Goal: Task Accomplishment & Management: Use online tool/utility

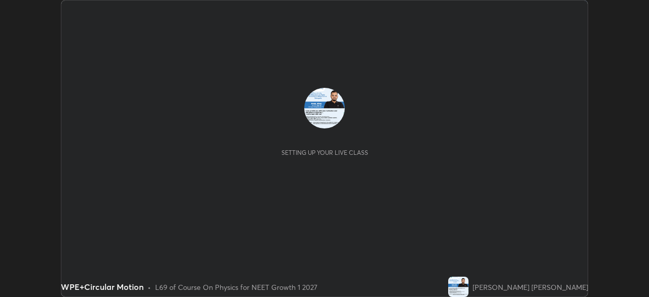
scroll to position [297, 648]
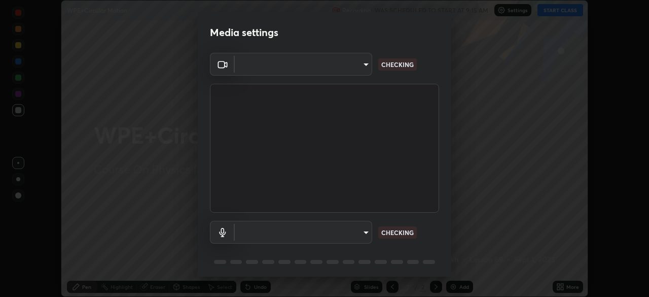
type input "5402053dac797fbd6203b9055fefd71c8703e877445e1219393e3e645ba4b0f2"
click at [294, 234] on body "Erase all WPE+Circular Motion Recording WAS SCHEDULED TO START AT 9:15 AM Setti…" at bounding box center [324, 148] width 649 height 297
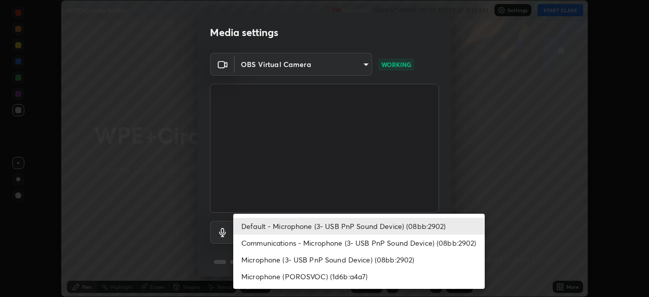
click at [338, 243] on li "Communications - Microphone (3- USB PnP Sound Device) (08bb:2902)" at bounding box center [358, 242] width 251 height 17
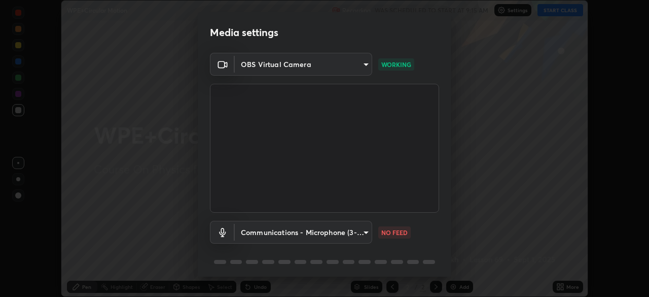
type input "communications"
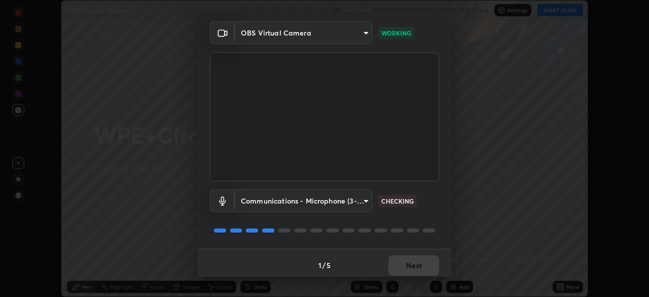
scroll to position [36, 0]
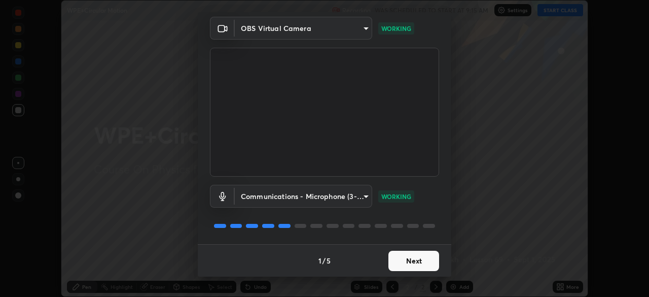
click at [424, 256] on button "Next" at bounding box center [413, 260] width 51 height 20
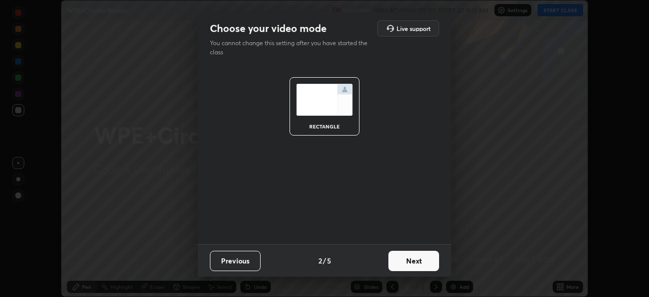
click at [425, 263] on button "Next" at bounding box center [413, 260] width 51 height 20
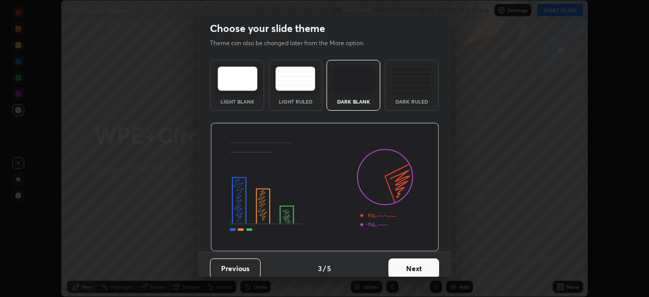
click at [426, 263] on button "Next" at bounding box center [413, 268] width 51 height 20
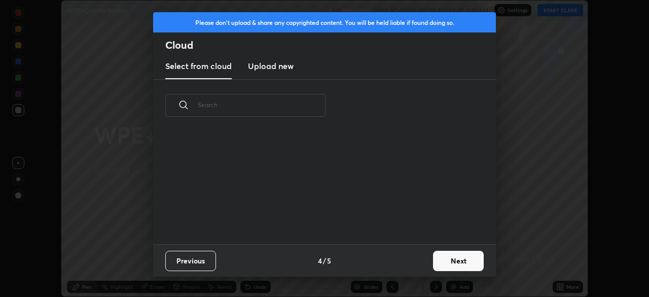
click at [458, 261] on button "Next" at bounding box center [458, 260] width 51 height 20
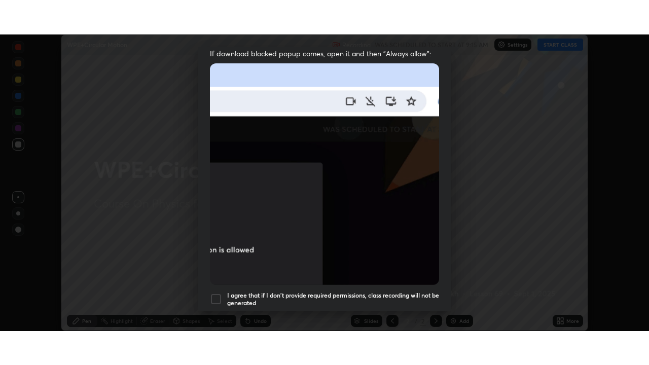
scroll to position [243, 0]
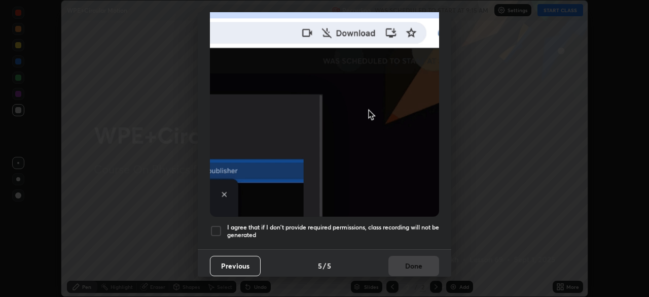
click at [218, 226] on div at bounding box center [216, 231] width 12 height 12
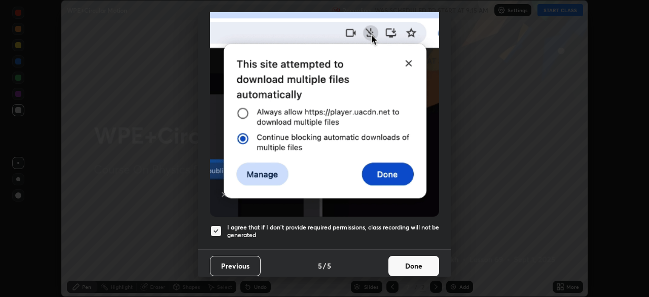
click at [424, 256] on button "Done" at bounding box center [413, 266] width 51 height 20
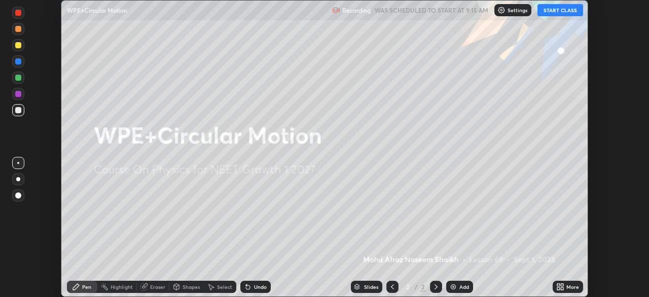
click at [553, 6] on button "START CLASS" at bounding box center [560, 10] width 46 height 12
click at [566, 290] on div "More" at bounding box center [568, 286] width 30 height 12
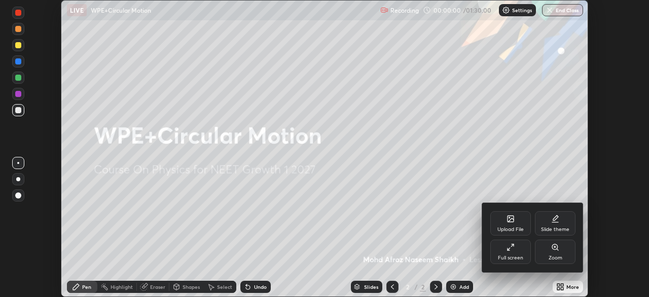
click at [517, 249] on div "Full screen" at bounding box center [510, 251] width 41 height 24
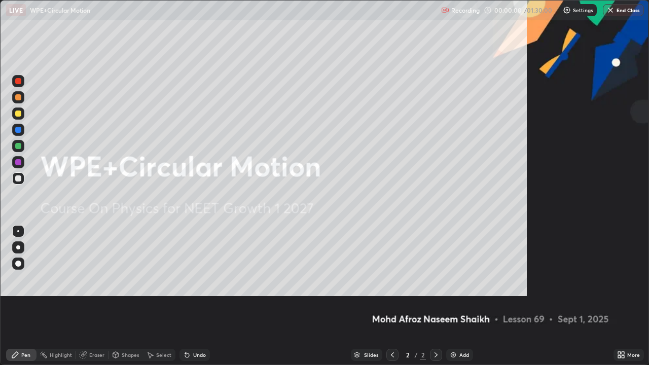
scroll to position [365, 649]
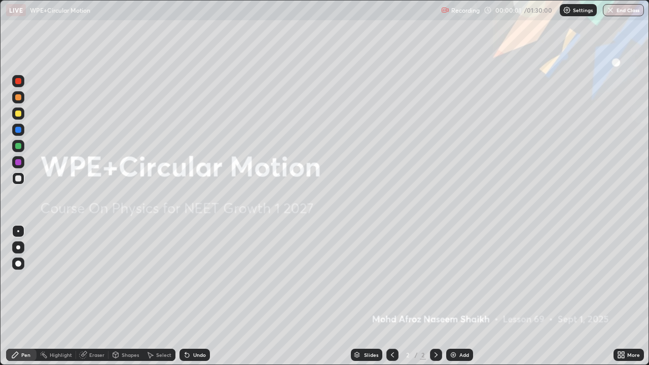
click at [455, 296] on img at bounding box center [453, 355] width 8 height 8
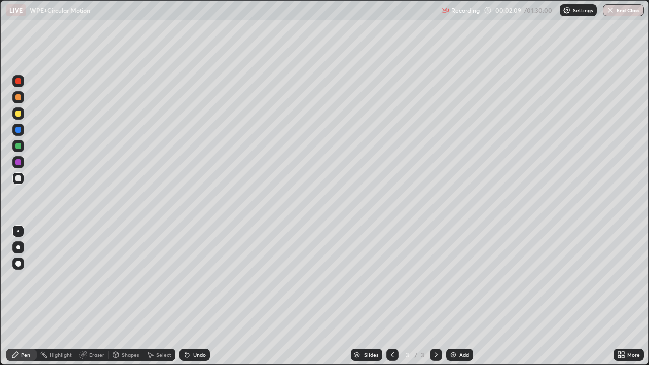
click at [15, 115] on div at bounding box center [18, 114] width 6 height 6
click at [19, 81] on div at bounding box center [18, 81] width 6 height 6
click at [21, 99] on div at bounding box center [18, 97] width 12 height 12
click at [17, 114] on div at bounding box center [18, 114] width 6 height 6
click at [21, 174] on div at bounding box center [18, 178] width 12 height 12
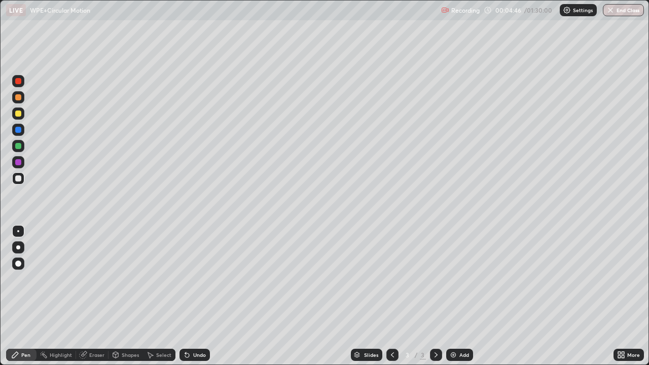
click at [453, 296] on div "Add" at bounding box center [459, 355] width 27 height 12
click at [19, 179] on div at bounding box center [18, 178] width 6 height 6
click at [19, 99] on div at bounding box center [18, 97] width 6 height 6
click at [16, 115] on div at bounding box center [18, 114] width 6 height 6
click at [18, 180] on div at bounding box center [18, 178] width 6 height 6
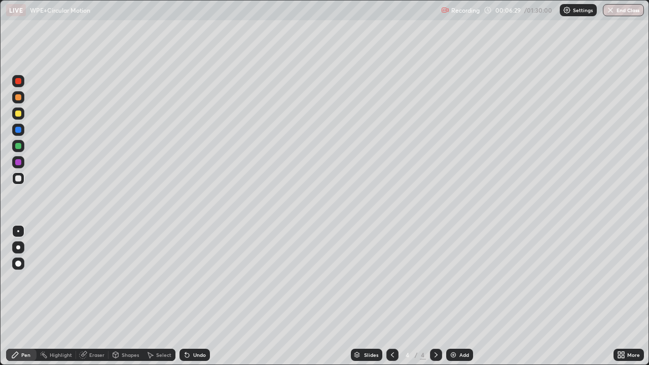
click at [20, 114] on div at bounding box center [18, 114] width 6 height 6
click at [185, 296] on icon at bounding box center [187, 355] width 4 height 4
click at [19, 182] on div at bounding box center [18, 178] width 12 height 12
click at [18, 93] on div at bounding box center [18, 97] width 12 height 12
click at [18, 114] on div at bounding box center [18, 114] width 6 height 6
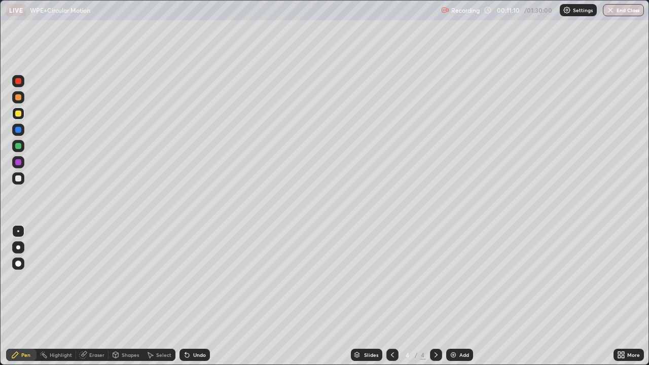
click at [16, 97] on div at bounding box center [18, 97] width 6 height 6
click at [22, 179] on div at bounding box center [18, 178] width 12 height 12
click at [22, 80] on div at bounding box center [18, 81] width 12 height 12
click at [183, 296] on icon at bounding box center [187, 355] width 8 height 8
click at [20, 115] on div at bounding box center [18, 114] width 6 height 6
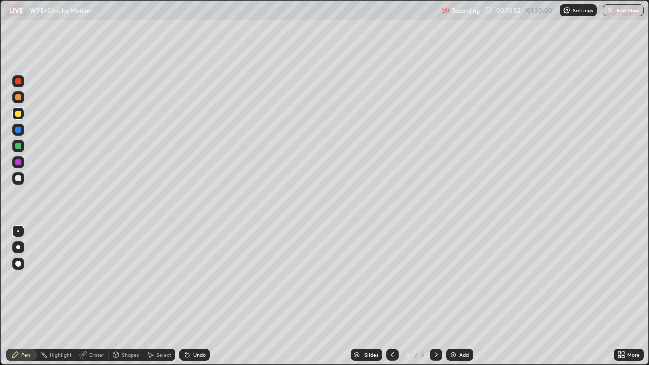
click at [164, 296] on div "Select" at bounding box center [163, 354] width 15 height 5
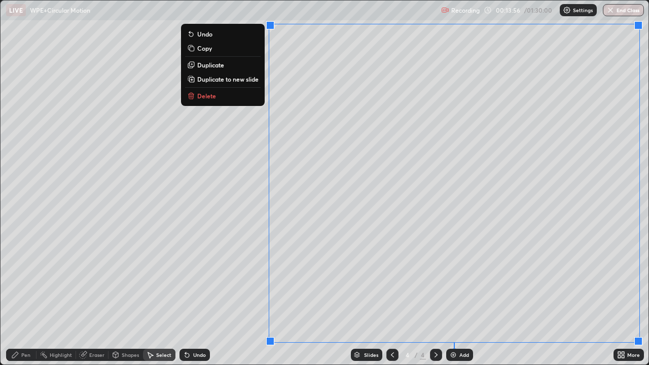
click at [241, 80] on p "Duplicate to new slide" at bounding box center [227, 79] width 61 height 8
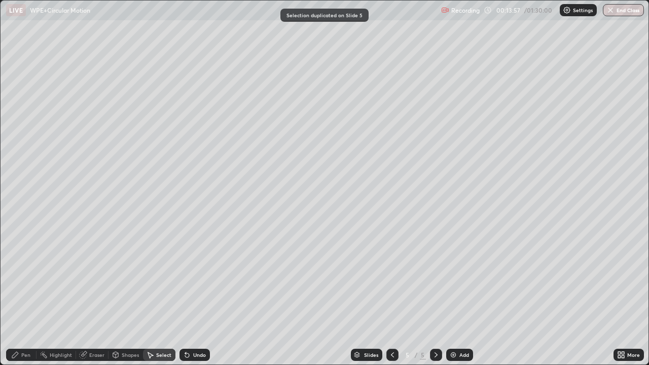
click at [25, 296] on div "Pen" at bounding box center [21, 355] width 30 height 12
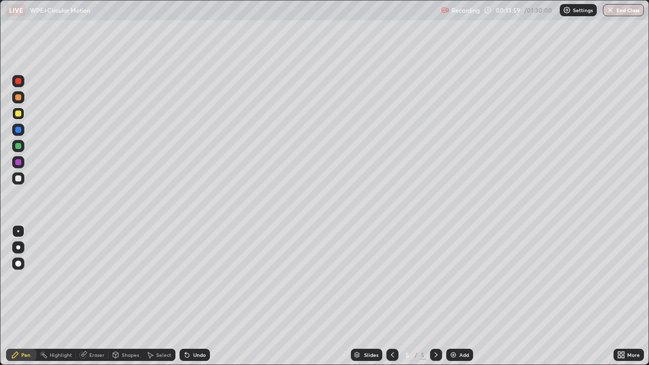
click at [15, 180] on div at bounding box center [18, 178] width 6 height 6
click at [19, 81] on div at bounding box center [18, 81] width 6 height 6
click at [17, 176] on div at bounding box center [18, 178] width 6 height 6
click at [17, 83] on div at bounding box center [18, 81] width 6 height 6
click at [88, 296] on div "Eraser" at bounding box center [92, 355] width 32 height 12
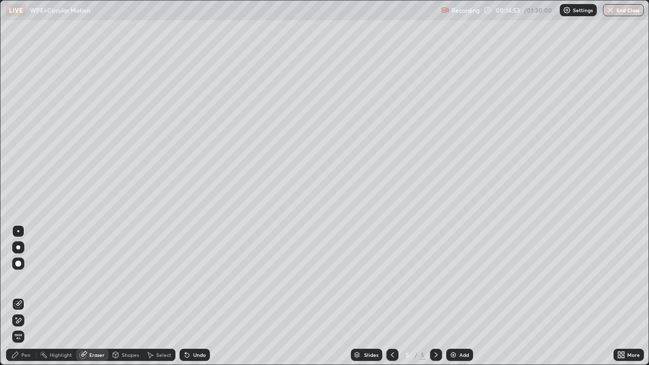
click at [28, 296] on div "Pen" at bounding box center [25, 354] width 9 height 5
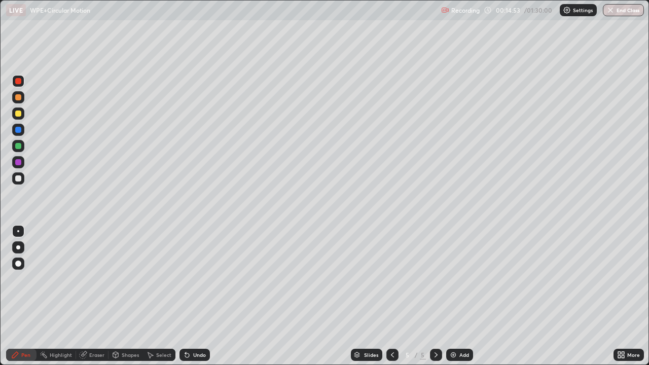
click at [19, 180] on div at bounding box center [18, 178] width 6 height 6
click at [17, 114] on div at bounding box center [18, 114] width 6 height 6
click at [19, 163] on div at bounding box center [18, 162] width 6 height 6
click at [19, 113] on div at bounding box center [18, 114] width 6 height 6
click at [185, 296] on icon at bounding box center [187, 355] width 4 height 4
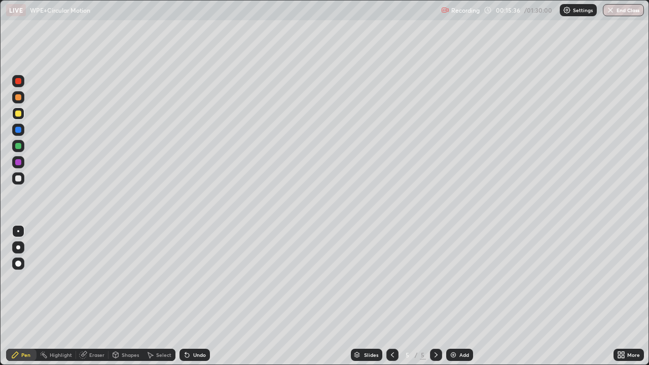
click at [185, 296] on icon at bounding box center [185, 352] width 1 height 1
click at [452, 296] on img at bounding box center [453, 355] width 8 height 8
click at [18, 96] on div at bounding box center [18, 97] width 6 height 6
click at [18, 114] on div at bounding box center [18, 114] width 6 height 6
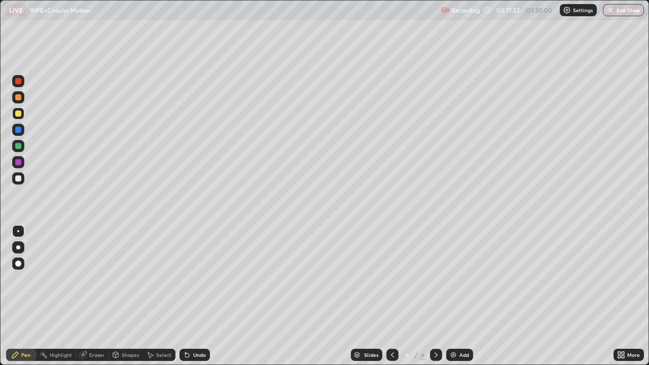
click at [17, 179] on div at bounding box center [18, 178] width 6 height 6
click at [98, 296] on div "Eraser" at bounding box center [92, 355] width 32 height 12
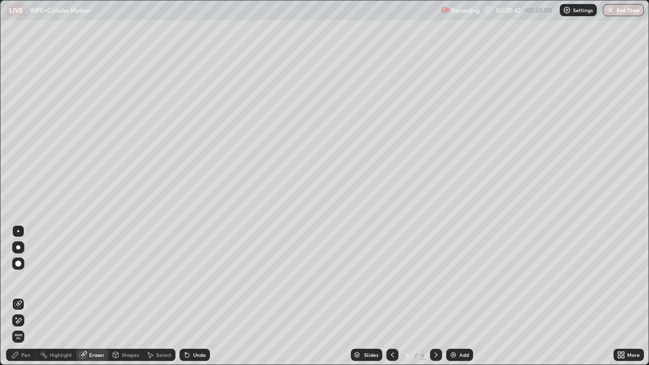
click at [24, 296] on div "Pen" at bounding box center [25, 354] width 9 height 5
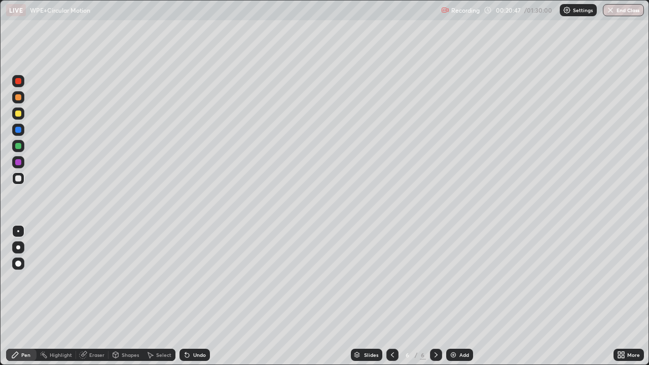
click at [90, 296] on div "Eraser" at bounding box center [96, 354] width 15 height 5
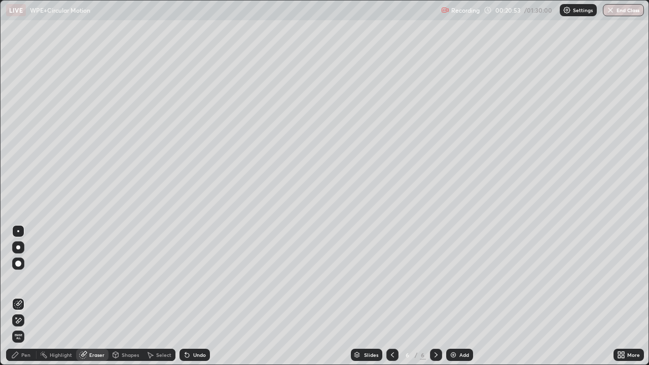
click at [25, 296] on div "Pen" at bounding box center [25, 354] width 9 height 5
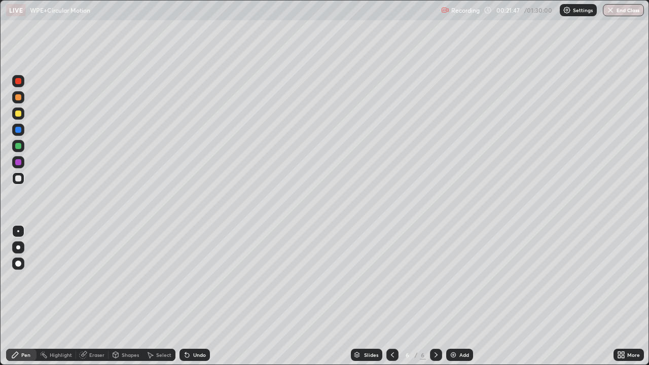
click at [448, 296] on div "Add" at bounding box center [459, 355] width 27 height 12
click at [16, 82] on div at bounding box center [18, 81] width 6 height 6
click at [18, 80] on div at bounding box center [18, 81] width 6 height 6
click at [19, 183] on div at bounding box center [18, 178] width 12 height 12
click at [19, 113] on div at bounding box center [18, 114] width 6 height 6
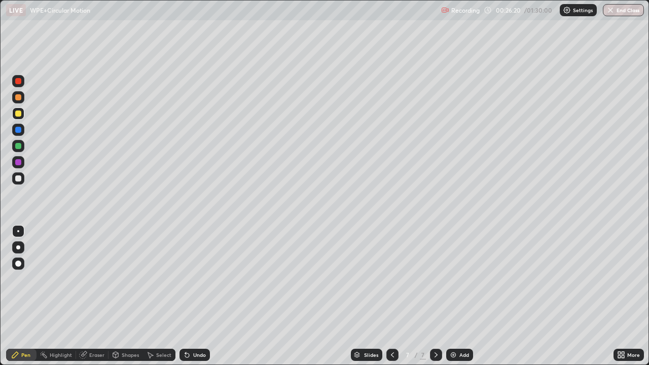
click at [190, 296] on div "Undo" at bounding box center [194, 355] width 30 height 12
click at [455, 296] on img at bounding box center [453, 355] width 8 height 8
click at [21, 180] on div at bounding box center [18, 178] width 6 height 6
click at [19, 102] on div at bounding box center [18, 97] width 12 height 12
click at [17, 179] on div at bounding box center [18, 178] width 6 height 6
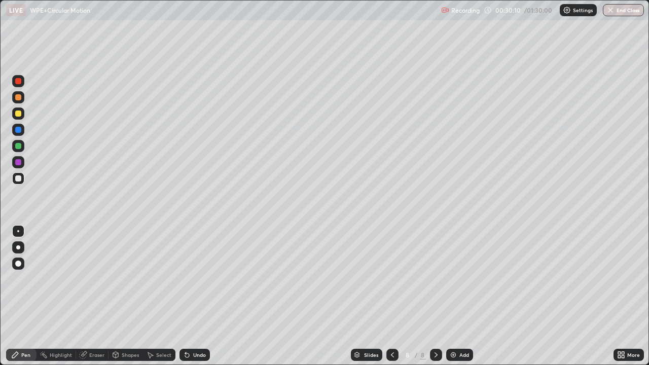
click at [22, 98] on div at bounding box center [18, 97] width 12 height 12
click at [193, 296] on div "Undo" at bounding box center [199, 354] width 13 height 5
click at [454, 296] on img at bounding box center [453, 355] width 8 height 8
click at [394, 296] on div at bounding box center [392, 355] width 12 height 12
click at [435, 296] on icon at bounding box center [436, 355] width 8 height 8
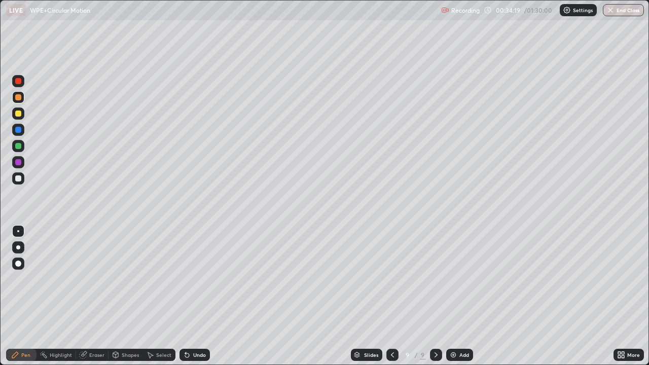
click at [19, 112] on div at bounding box center [18, 114] width 6 height 6
click at [194, 296] on div "Undo" at bounding box center [199, 354] width 13 height 5
click at [451, 296] on img at bounding box center [453, 355] width 8 height 8
click at [19, 103] on div at bounding box center [18, 97] width 12 height 12
click at [193, 296] on div "Undo" at bounding box center [199, 354] width 13 height 5
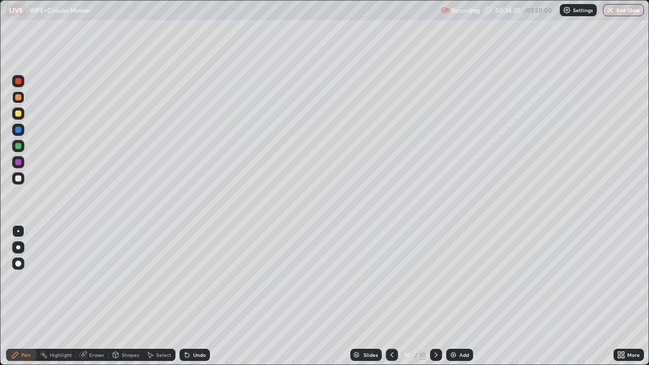
click at [17, 85] on div at bounding box center [18, 81] width 12 height 12
click at [185, 296] on icon at bounding box center [187, 355] width 4 height 4
click at [191, 296] on div "Undo" at bounding box center [194, 355] width 30 height 12
click at [19, 113] on div at bounding box center [18, 114] width 6 height 6
click at [18, 176] on div at bounding box center [18, 178] width 6 height 6
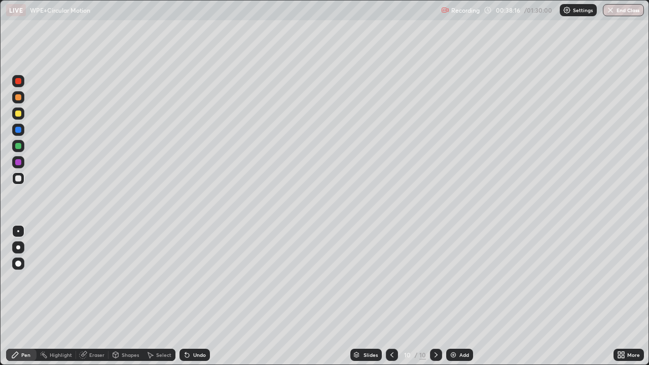
click at [18, 114] on div at bounding box center [18, 114] width 6 height 6
click at [13, 85] on div at bounding box center [18, 81] width 12 height 12
click at [185, 296] on icon at bounding box center [187, 355] width 4 height 4
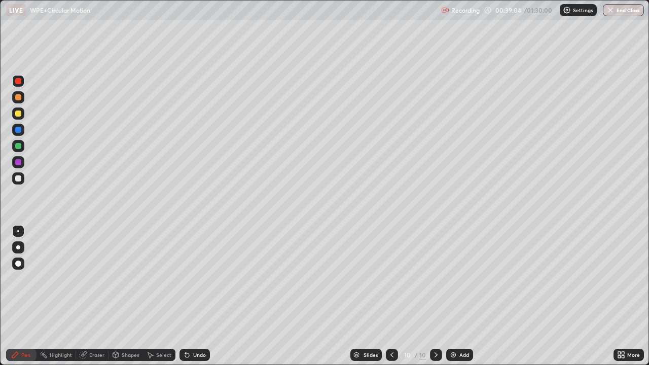
click at [23, 174] on div at bounding box center [18, 178] width 12 height 12
click at [18, 99] on div at bounding box center [18, 97] width 6 height 6
click at [84, 296] on icon at bounding box center [84, 353] width 6 height 5
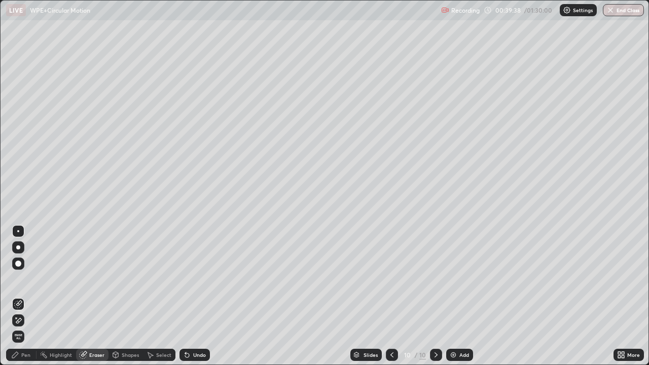
click at [16, 296] on div "Pen" at bounding box center [21, 355] width 30 height 12
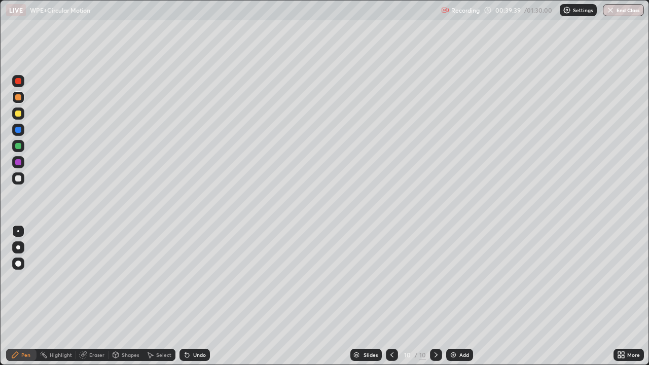
click at [22, 82] on div at bounding box center [18, 81] width 12 height 12
click at [20, 179] on div at bounding box center [18, 178] width 6 height 6
click at [185, 296] on icon at bounding box center [185, 352] width 1 height 1
click at [187, 296] on icon at bounding box center [187, 355] width 4 height 4
click at [187, 296] on icon at bounding box center [187, 355] width 8 height 8
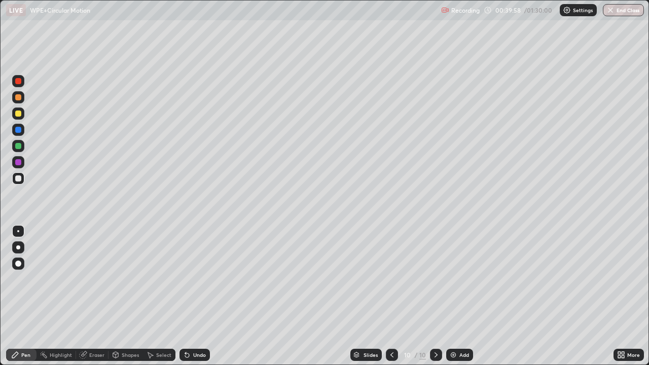
click at [185, 296] on icon at bounding box center [187, 355] width 4 height 4
click at [185, 296] on icon at bounding box center [185, 352] width 1 height 1
click at [187, 296] on icon at bounding box center [187, 355] width 4 height 4
click at [187, 296] on icon at bounding box center [187, 355] width 8 height 8
click at [188, 296] on icon at bounding box center [187, 355] width 8 height 8
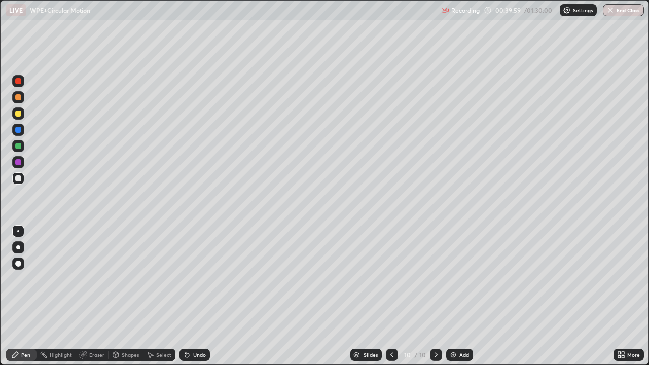
click at [188, 296] on icon at bounding box center [187, 355] width 4 height 4
click at [185, 296] on icon at bounding box center [187, 355] width 4 height 4
click at [186, 296] on icon at bounding box center [187, 355] width 4 height 4
click at [188, 296] on icon at bounding box center [187, 355] width 4 height 4
click at [185, 296] on icon at bounding box center [187, 355] width 4 height 4
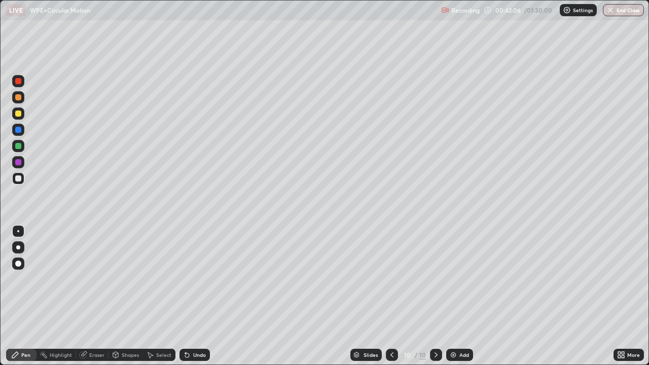
click at [454, 296] on img at bounding box center [453, 355] width 8 height 8
click at [20, 181] on div at bounding box center [18, 178] width 6 height 6
click at [21, 118] on div at bounding box center [18, 113] width 12 height 12
click at [18, 247] on div at bounding box center [18, 247] width 4 height 4
click at [189, 296] on icon at bounding box center [187, 355] width 8 height 8
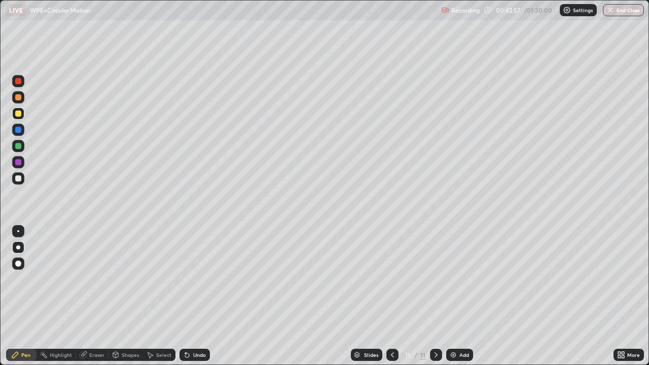
click at [188, 296] on div "Undo" at bounding box center [194, 355] width 30 height 12
click at [185, 296] on icon at bounding box center [185, 352] width 1 height 1
click at [189, 296] on div "Undo" at bounding box center [194, 355] width 30 height 12
click at [188, 296] on div "Undo" at bounding box center [194, 355] width 30 height 12
click at [17, 100] on div at bounding box center [18, 97] width 6 height 6
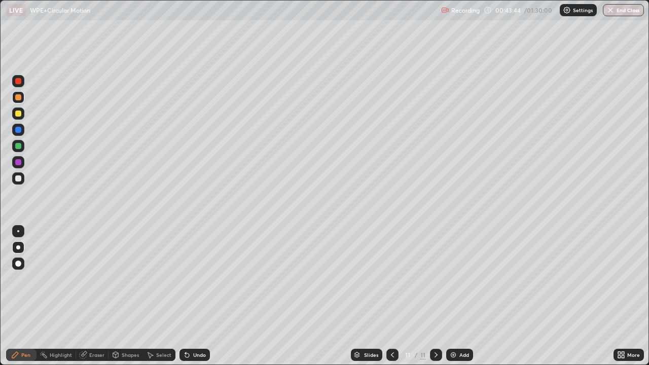
click at [23, 176] on div at bounding box center [18, 178] width 12 height 12
click at [17, 163] on div at bounding box center [18, 162] width 6 height 6
click at [17, 178] on div at bounding box center [18, 178] width 6 height 6
click at [618, 11] on button "End Class" at bounding box center [623, 10] width 41 height 12
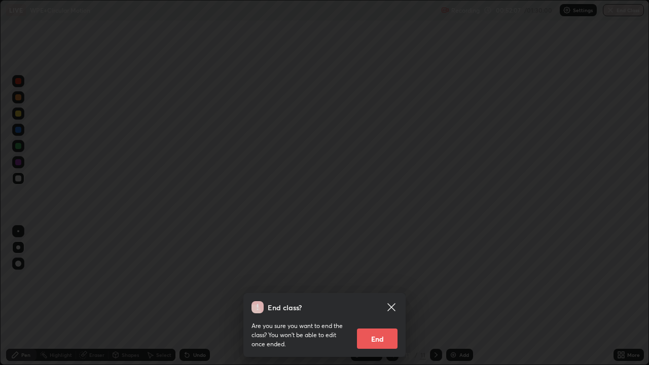
click at [375, 296] on button "End" at bounding box center [377, 339] width 41 height 20
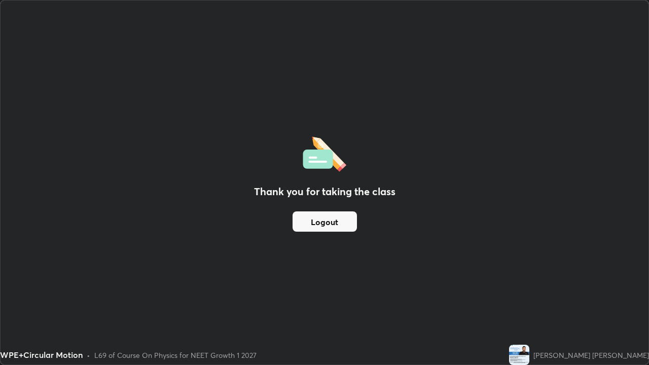
click at [342, 221] on button "Logout" at bounding box center [325, 221] width 64 height 20
